Goal: Check status: Check status

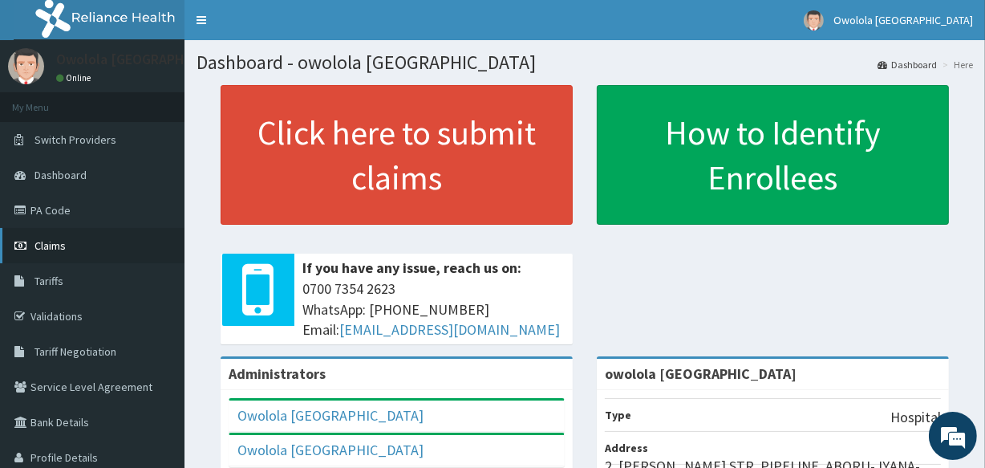
click at [68, 260] on link "Claims" at bounding box center [92, 245] width 184 height 35
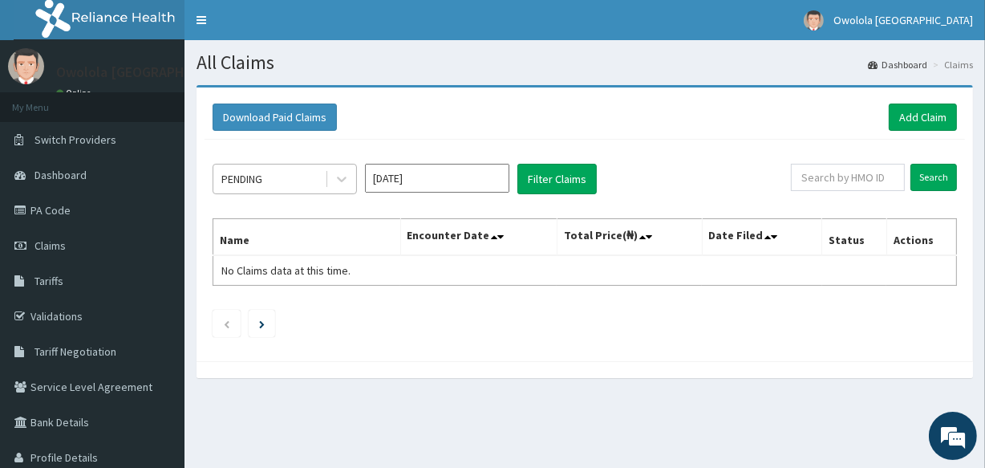
click at [265, 168] on div "PENDING" at bounding box center [268, 179] width 111 height 26
click at [268, 175] on div "PENDING" at bounding box center [268, 179] width 111 height 26
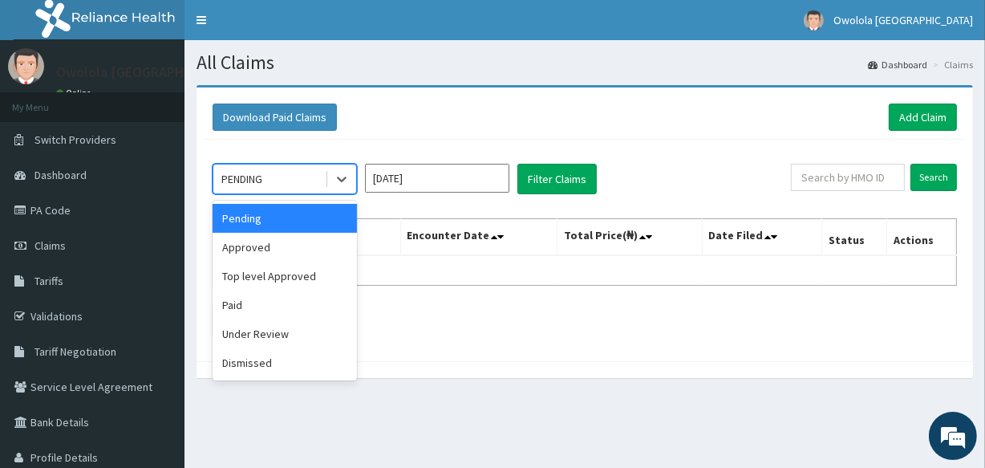
click at [269, 176] on div "PENDING" at bounding box center [268, 179] width 111 height 26
click at [444, 160] on div "option Pending focused, 1 of 6. 6 results available. Use Up and Down to choose …" at bounding box center [584, 246] width 760 height 213
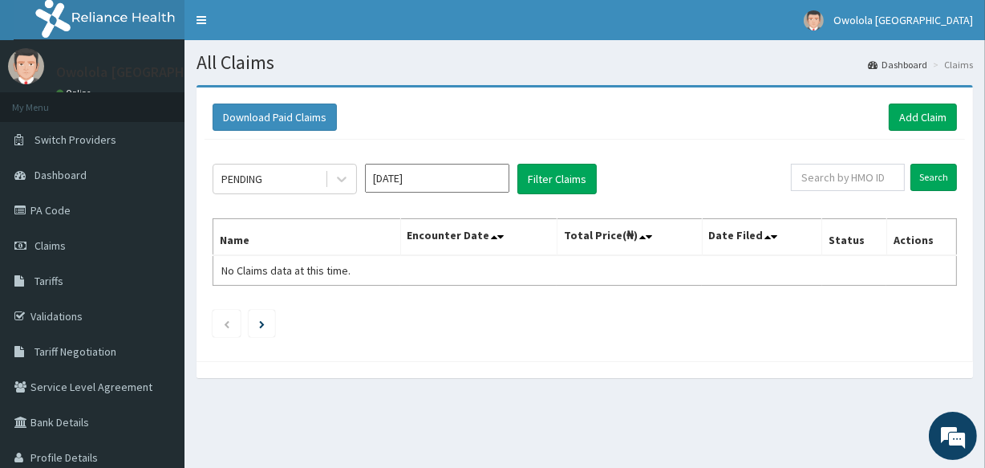
click at [453, 172] on input "[DATE]" at bounding box center [437, 178] width 144 height 29
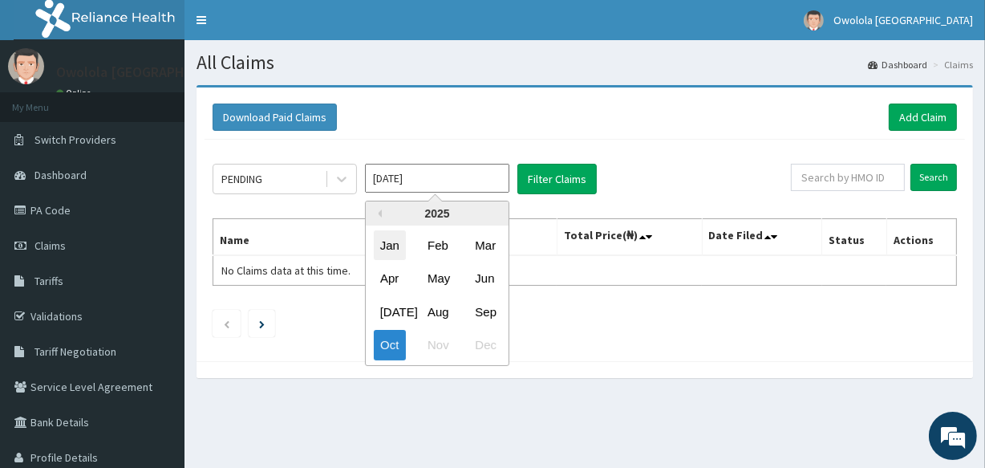
click at [384, 249] on div "Jan" at bounding box center [390, 245] width 32 height 30
type input "[DATE]"
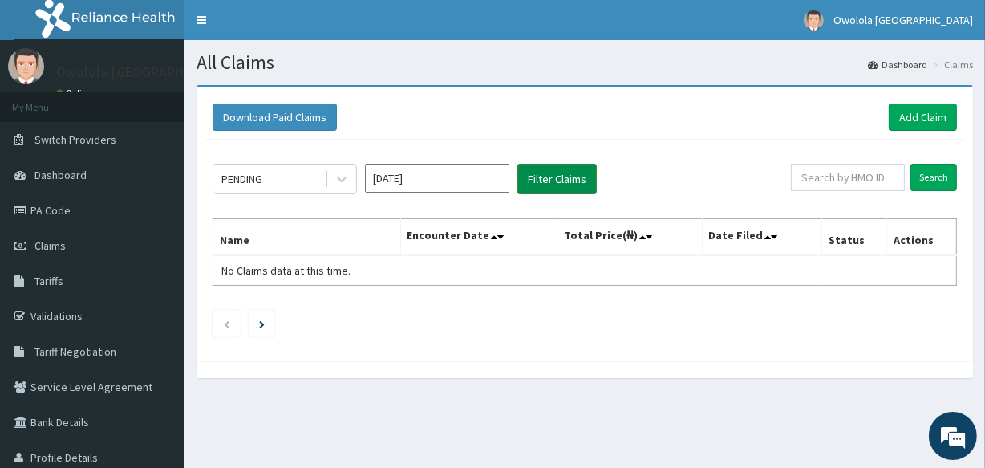
click at [568, 177] on button "Filter Claims" at bounding box center [556, 179] width 79 height 30
click at [852, 172] on input "text" at bounding box center [848, 177] width 114 height 27
click at [345, 185] on icon at bounding box center [342, 179] width 16 height 16
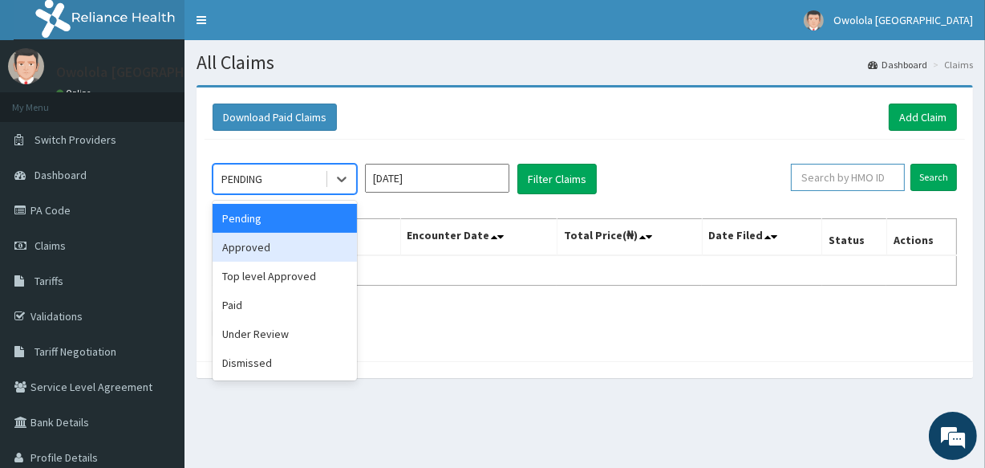
click at [840, 176] on input "text" at bounding box center [848, 177] width 114 height 27
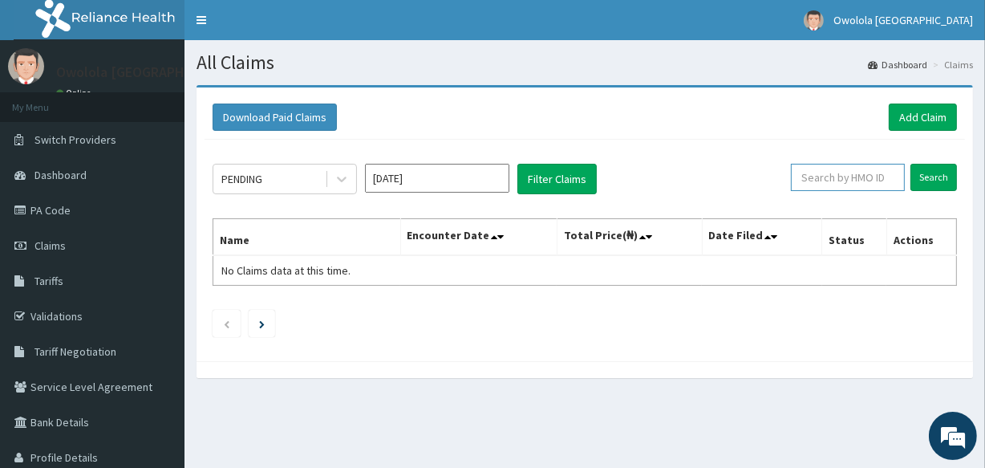
type input "t"
type input "TID/10351/A"
click at [956, 175] on input "Search" at bounding box center [933, 177] width 47 height 27
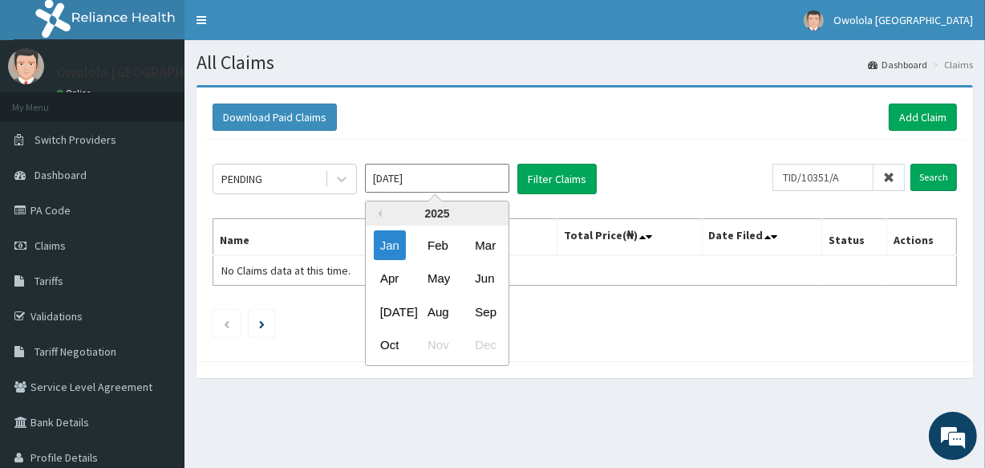
click at [481, 188] on input "[DATE]" at bounding box center [437, 178] width 144 height 29
click at [430, 245] on div "Feb" at bounding box center [437, 245] width 32 height 30
type input "[DATE]"
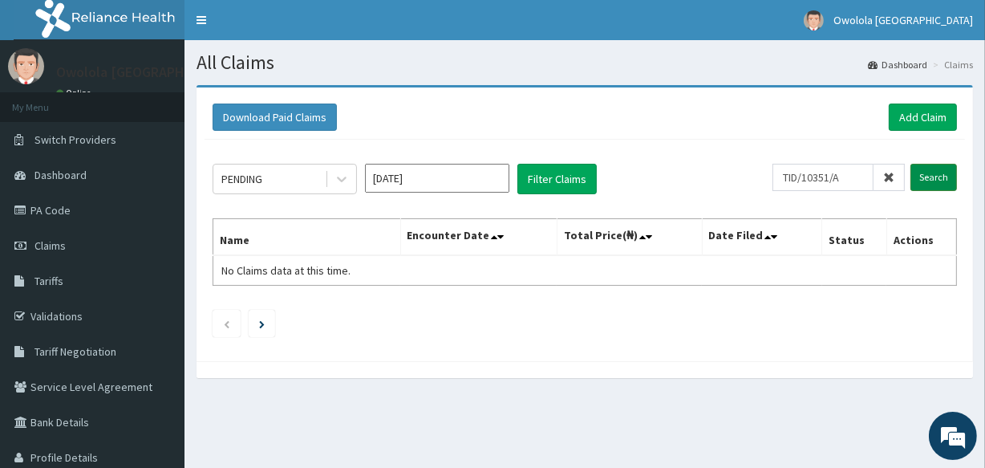
click at [917, 183] on input "Search" at bounding box center [933, 177] width 47 height 27
drag, startPoint x: 852, startPoint y: 179, endPoint x: 771, endPoint y: 192, distance: 82.1
click at [771, 192] on div "PENDING [DATE] Filter Claims TID/10351/A Search" at bounding box center [585, 179] width 744 height 30
type input "TLM/10012/A"
click at [950, 164] on input "Search" at bounding box center [933, 177] width 47 height 27
